Goal: Check status: Check status

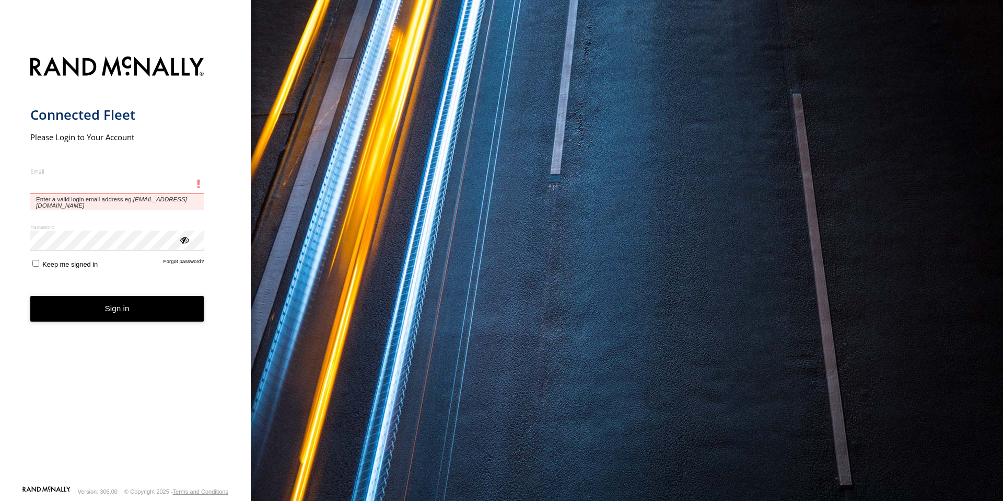
drag, startPoint x: 118, startPoint y: 189, endPoint x: 126, endPoint y: 191, distance: 8.1
click at [118, 189] on input "Email" at bounding box center [117, 184] width 174 height 19
type input "**********"
click at [30, 296] on button "Sign in" at bounding box center [117, 309] width 174 height 26
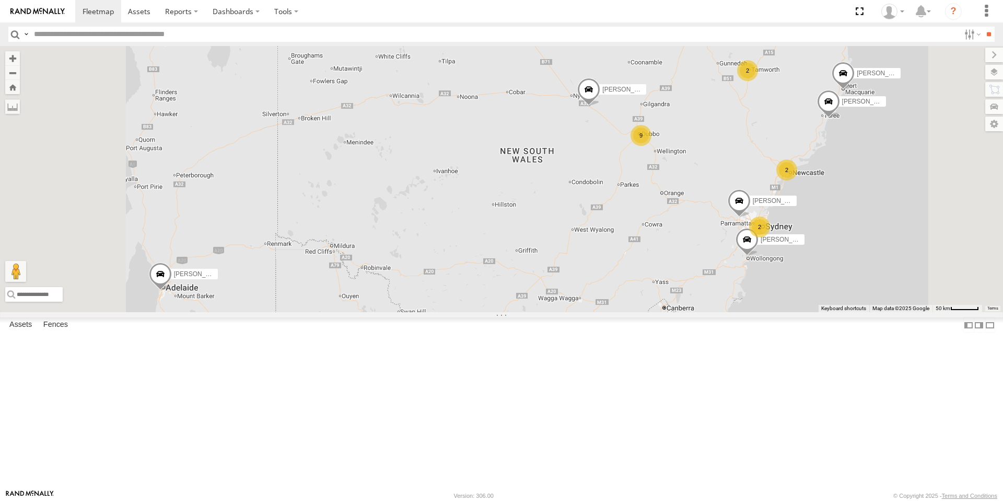
click at [652, 146] on div "9" at bounding box center [641, 135] width 21 height 21
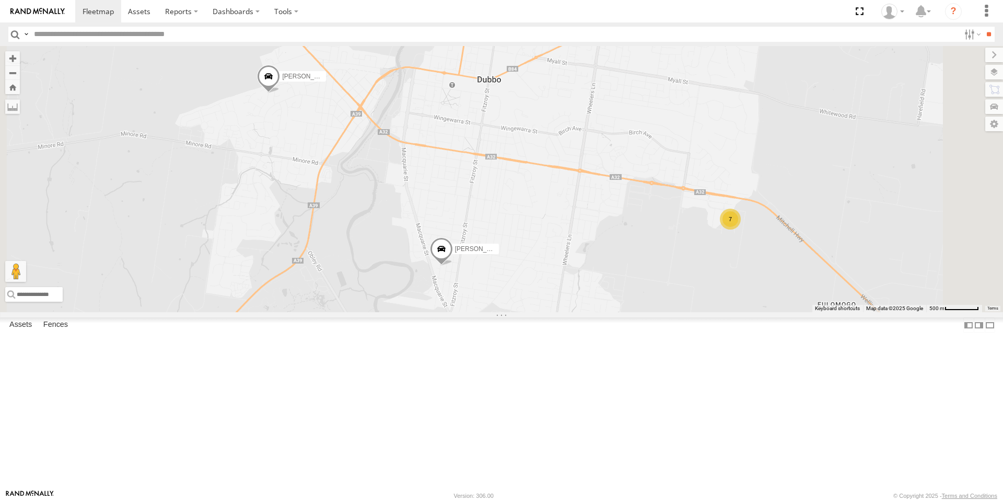
click at [741, 229] on div "7" at bounding box center [730, 218] width 21 height 21
